Goal: Task Accomplishment & Management: Manage account settings

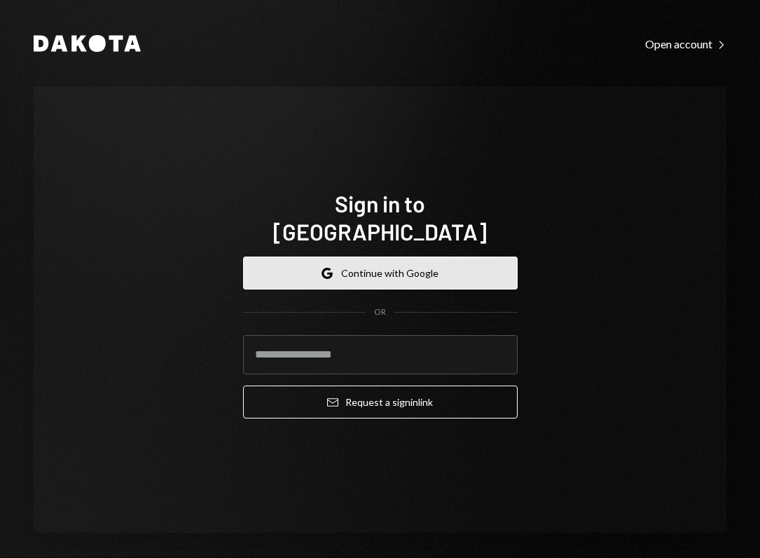
click at [397, 264] on button "Google Continue with Google" at bounding box center [380, 272] width 275 height 33
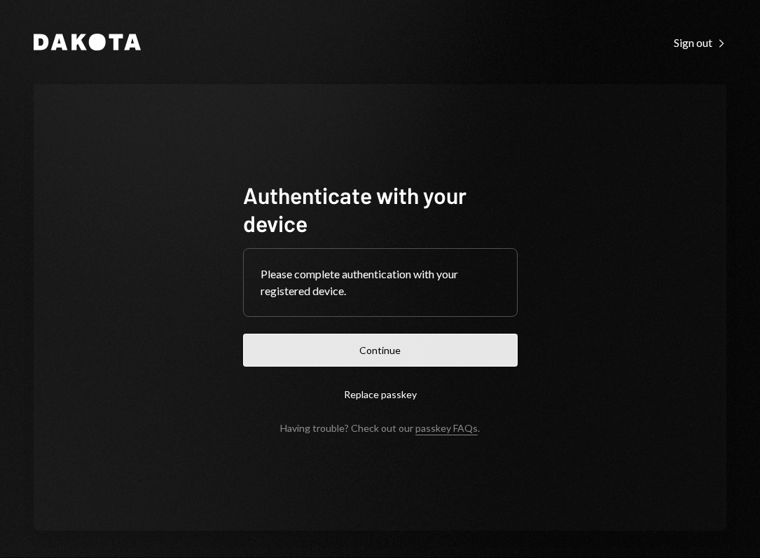
click at [354, 338] on button "Continue" at bounding box center [380, 349] width 275 height 33
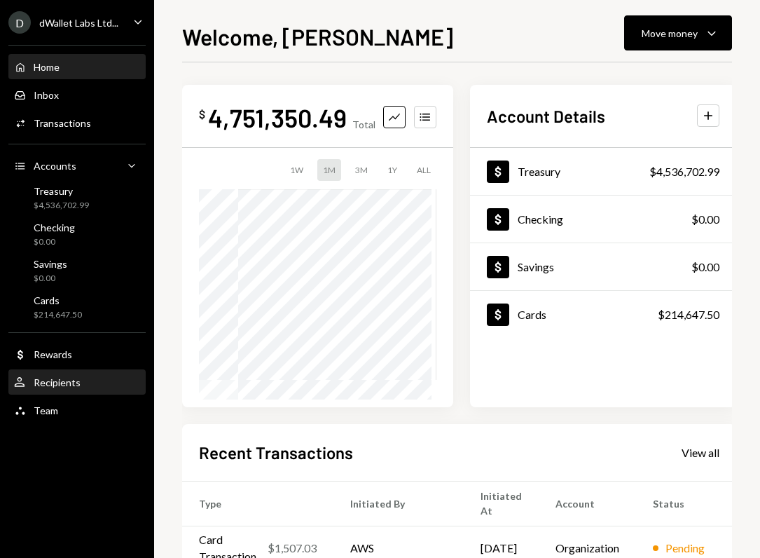
click at [41, 378] on div "Recipients" at bounding box center [57, 382] width 47 height 12
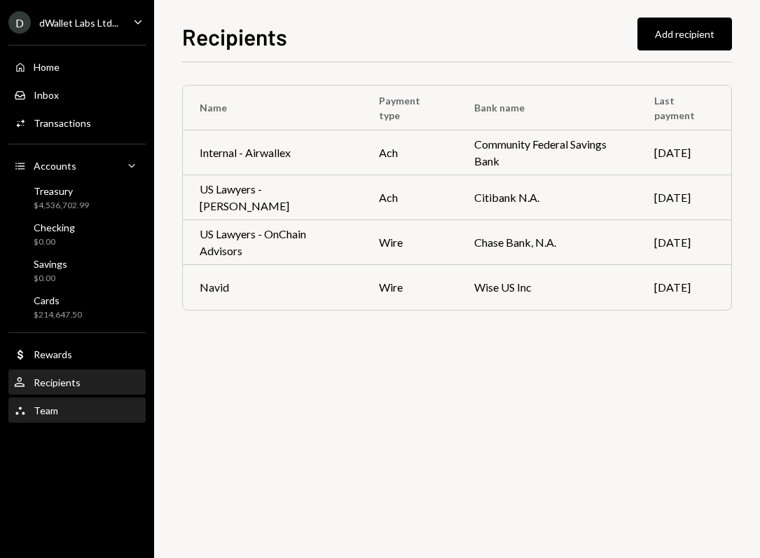
click at [79, 413] on div "Team Team" at bounding box center [77, 410] width 126 height 13
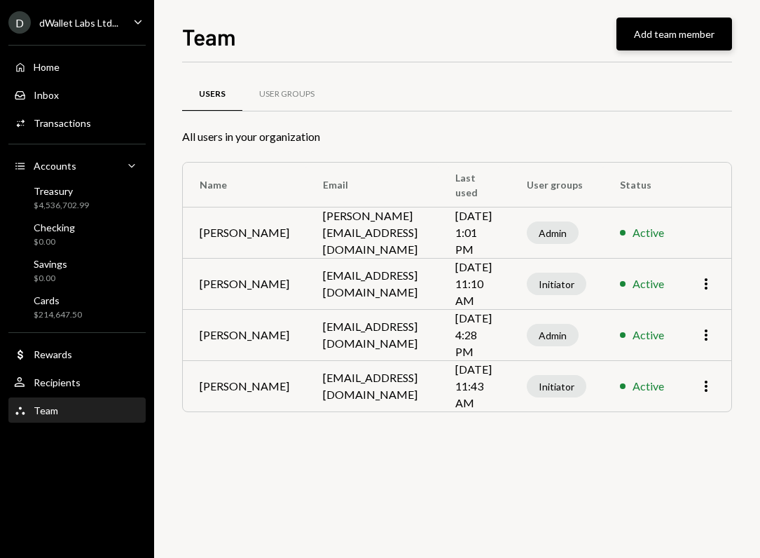
click at [642, 34] on button "Add team member" at bounding box center [674, 34] width 116 height 33
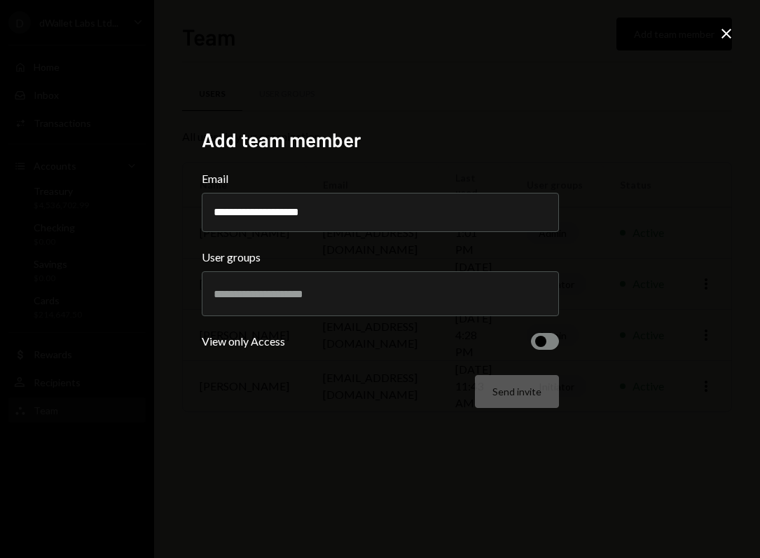
type input "**********"
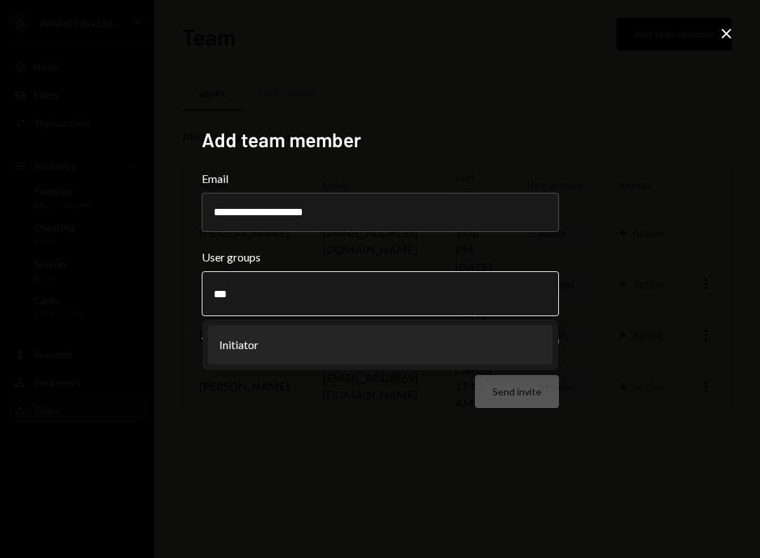
type input "***"
click at [314, 339] on li "Initiator" at bounding box center [380, 344] width 345 height 39
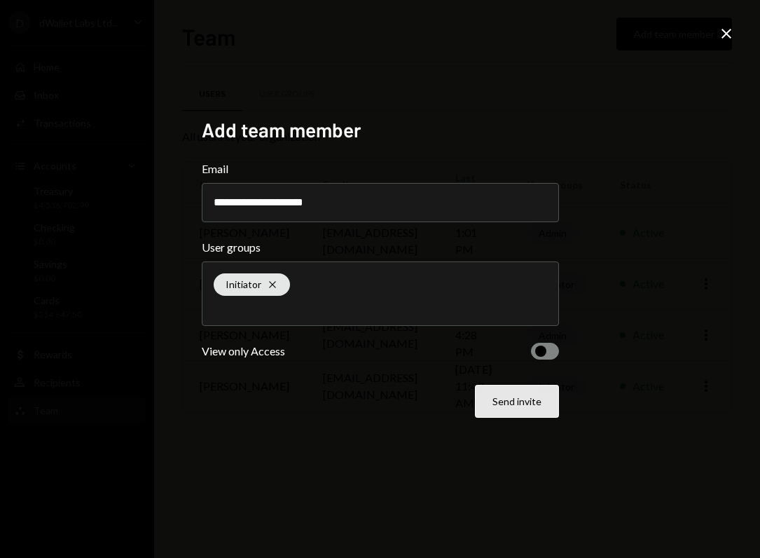
click at [526, 403] on button "Send invite" at bounding box center [517, 401] width 84 height 33
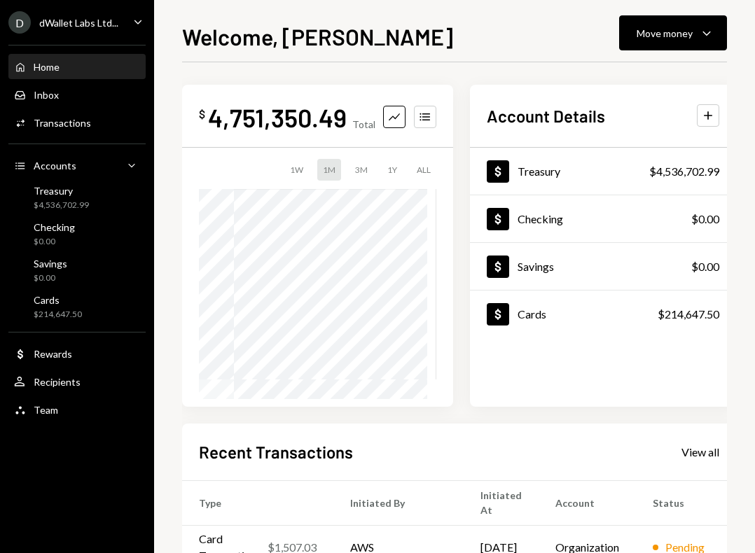
scroll to position [22, 0]
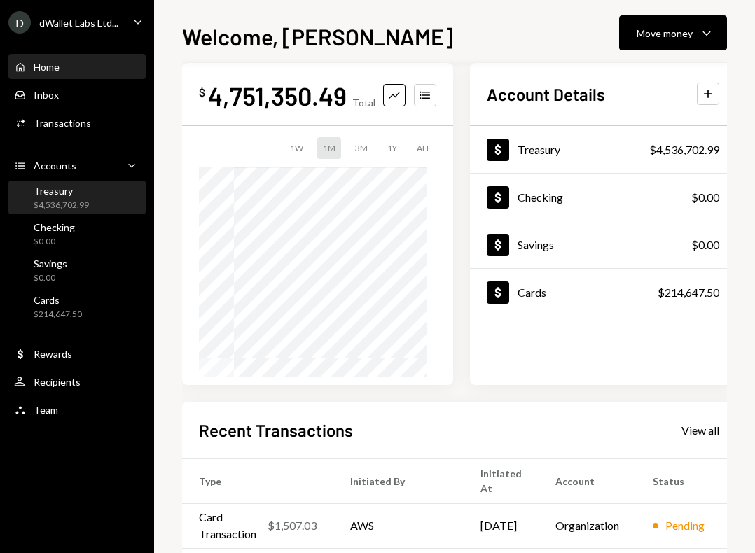
click at [85, 212] on div "Treasury $4,536,702.99" at bounding box center [77, 198] width 126 height 32
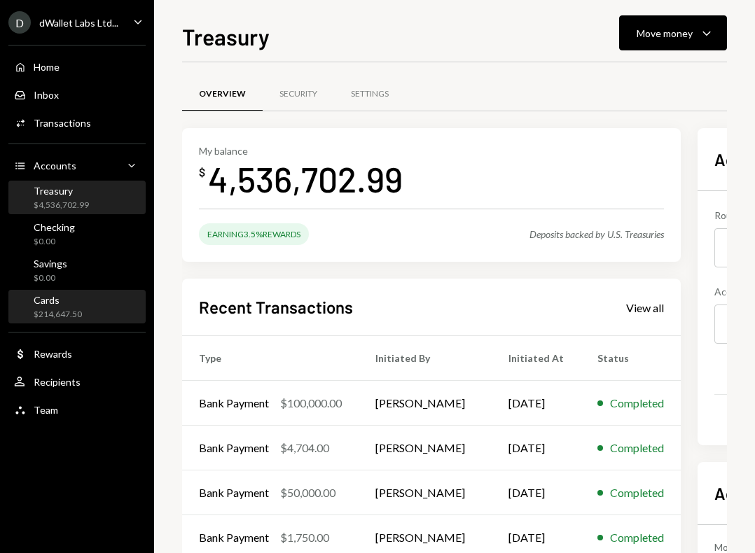
click at [68, 319] on div "$214,647.50" at bounding box center [58, 315] width 48 height 12
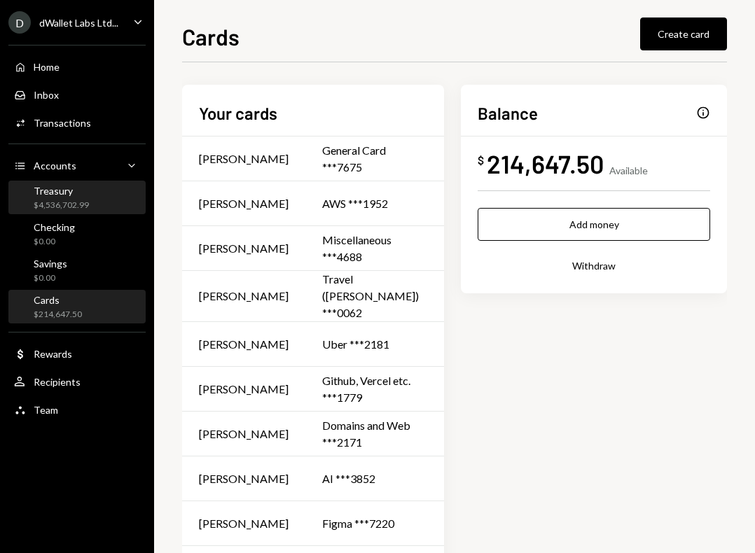
click at [68, 200] on div "$4,536,702.99" at bounding box center [61, 206] width 55 height 12
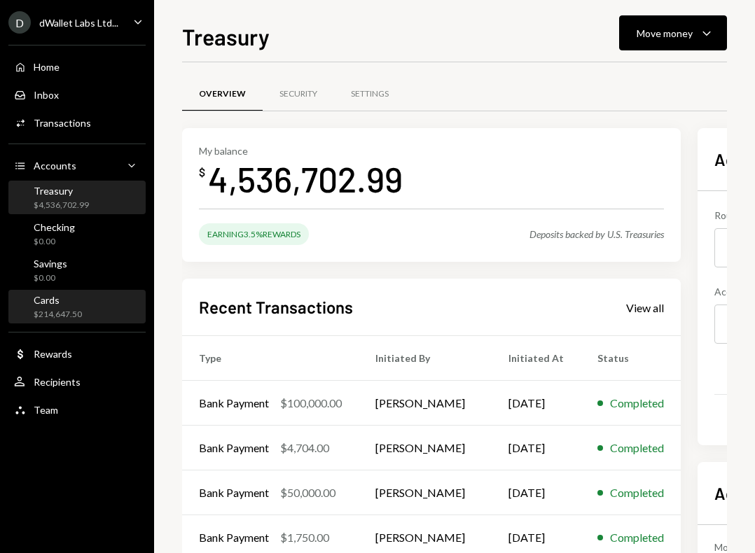
click at [67, 315] on div "$214,647.50" at bounding box center [58, 315] width 48 height 12
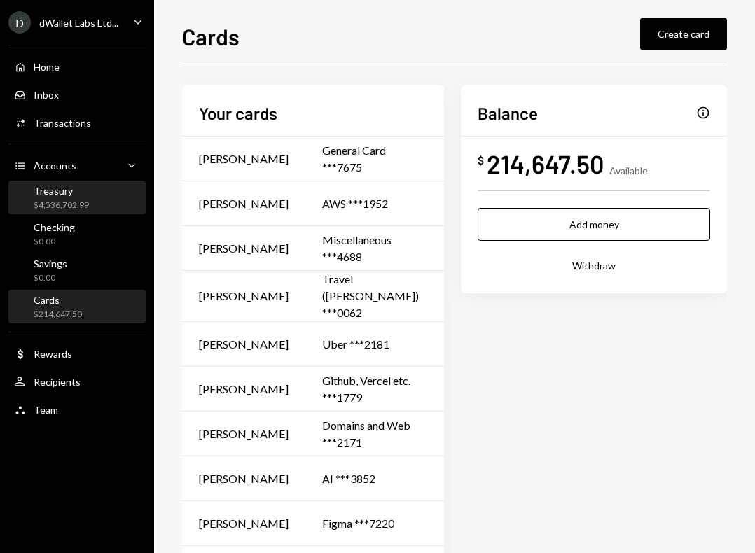
click at [74, 192] on div "Treasury" at bounding box center [61, 191] width 55 height 12
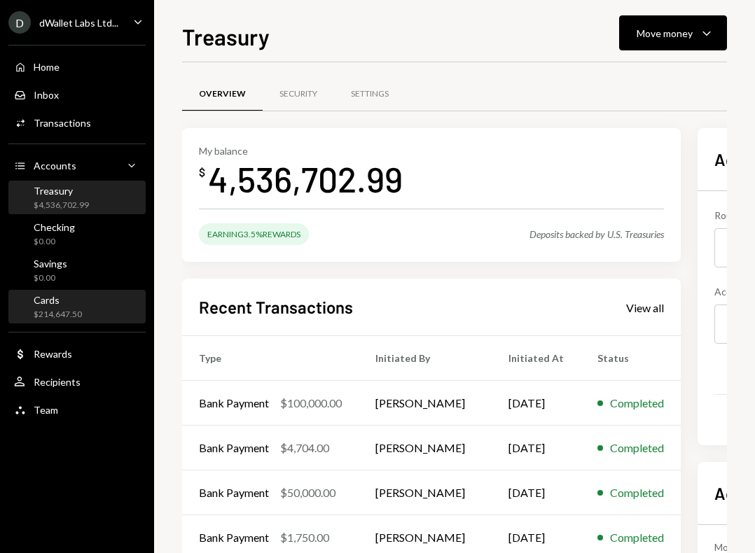
click at [84, 299] on div "Cards $214,647.50" at bounding box center [77, 307] width 126 height 27
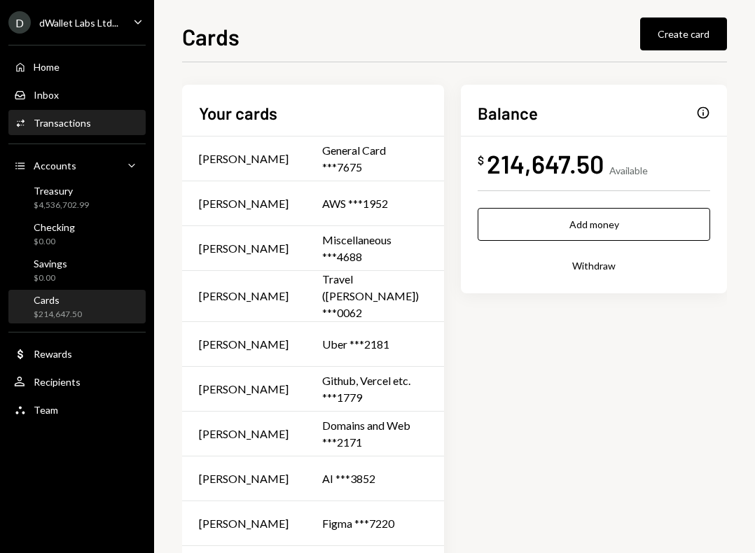
click at [62, 118] on div "Transactions" at bounding box center [62, 123] width 57 height 12
